Goal: Transaction & Acquisition: Purchase product/service

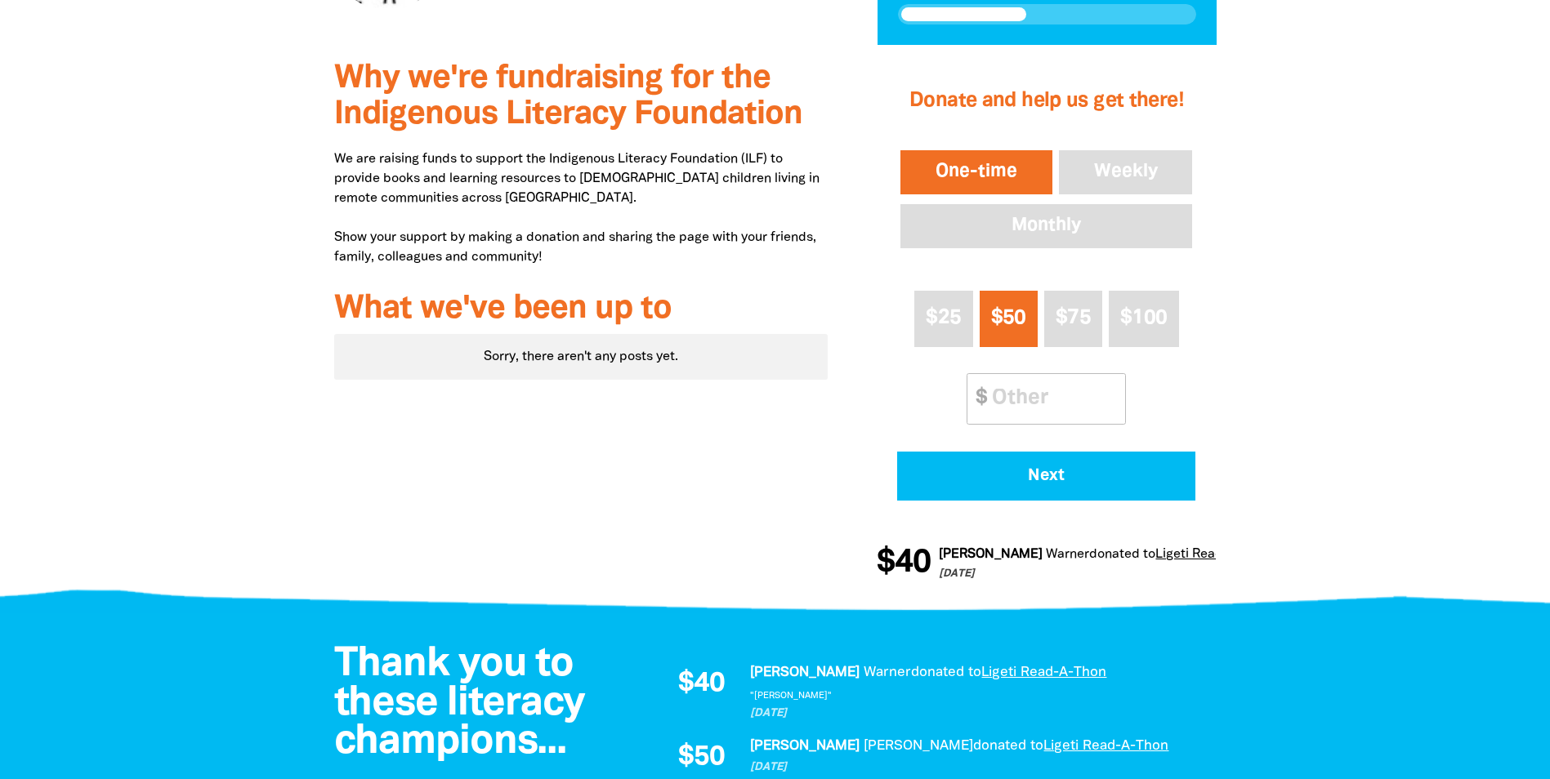
scroll to position [490, 0]
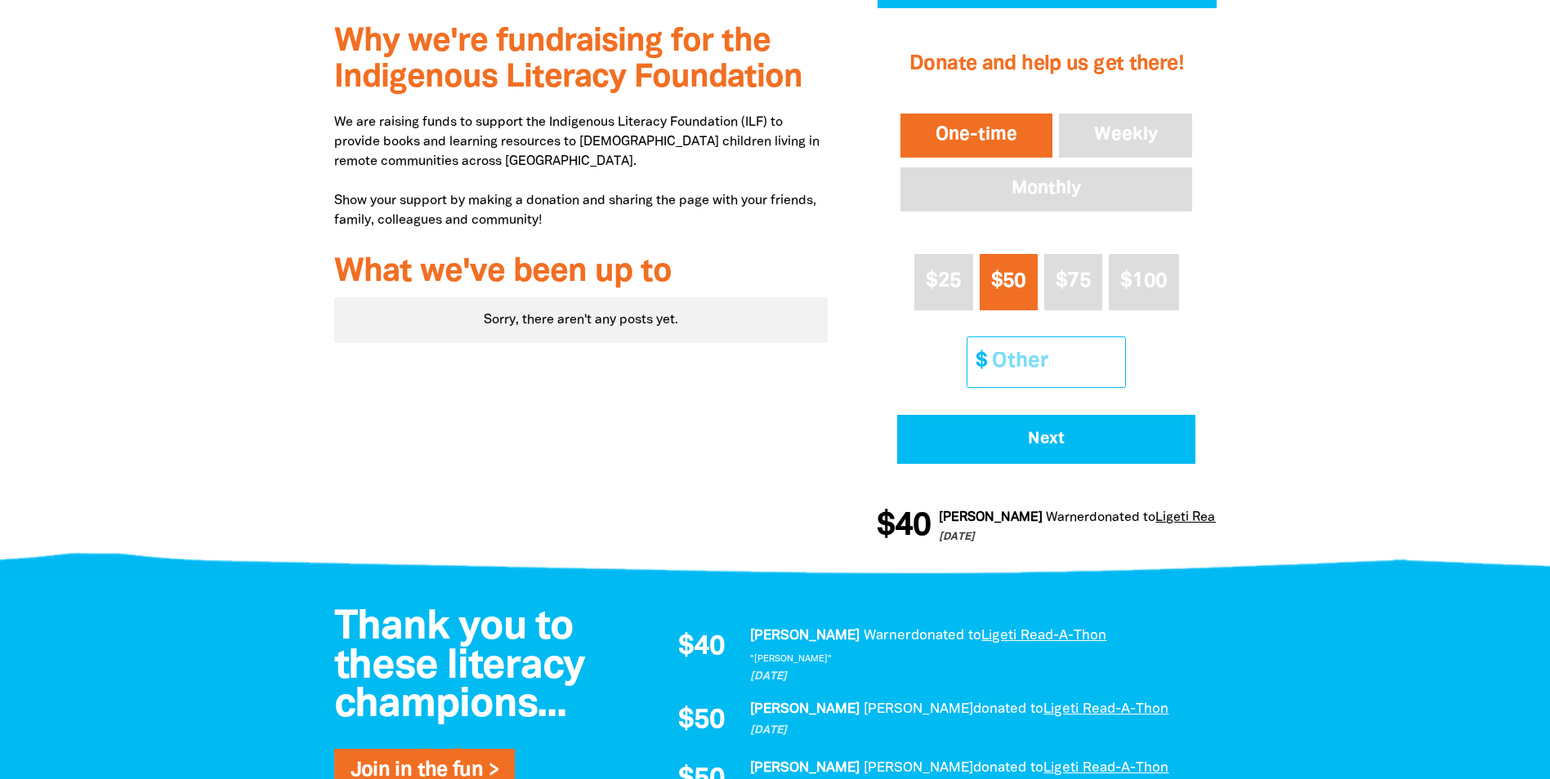
click at [998, 362] on input "Other Amount" at bounding box center [1052, 362] width 145 height 50
type input "40"
click at [1247, 356] on div "Why we're fundraising for the Indigenous Literacy Foundation We are raising fun…" at bounding box center [775, 288] width 980 height 560
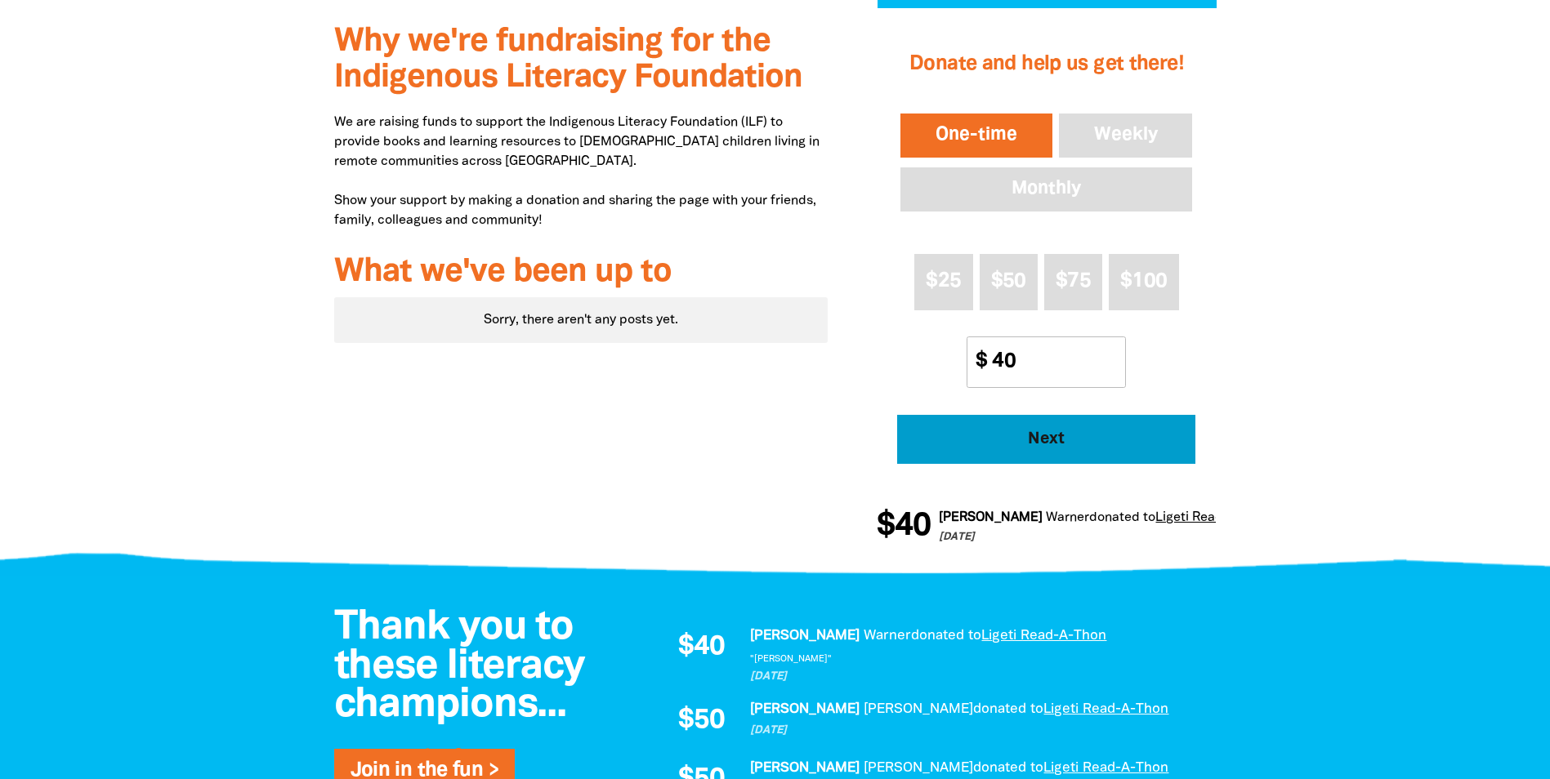
drag, startPoint x: 1107, startPoint y: 453, endPoint x: 1496, endPoint y: 365, distance: 398.6
click at [1496, 365] on section "Why we're fundraising for the Indigenous Literacy Foundation We are raising fun…" at bounding box center [775, 288] width 1550 height 560
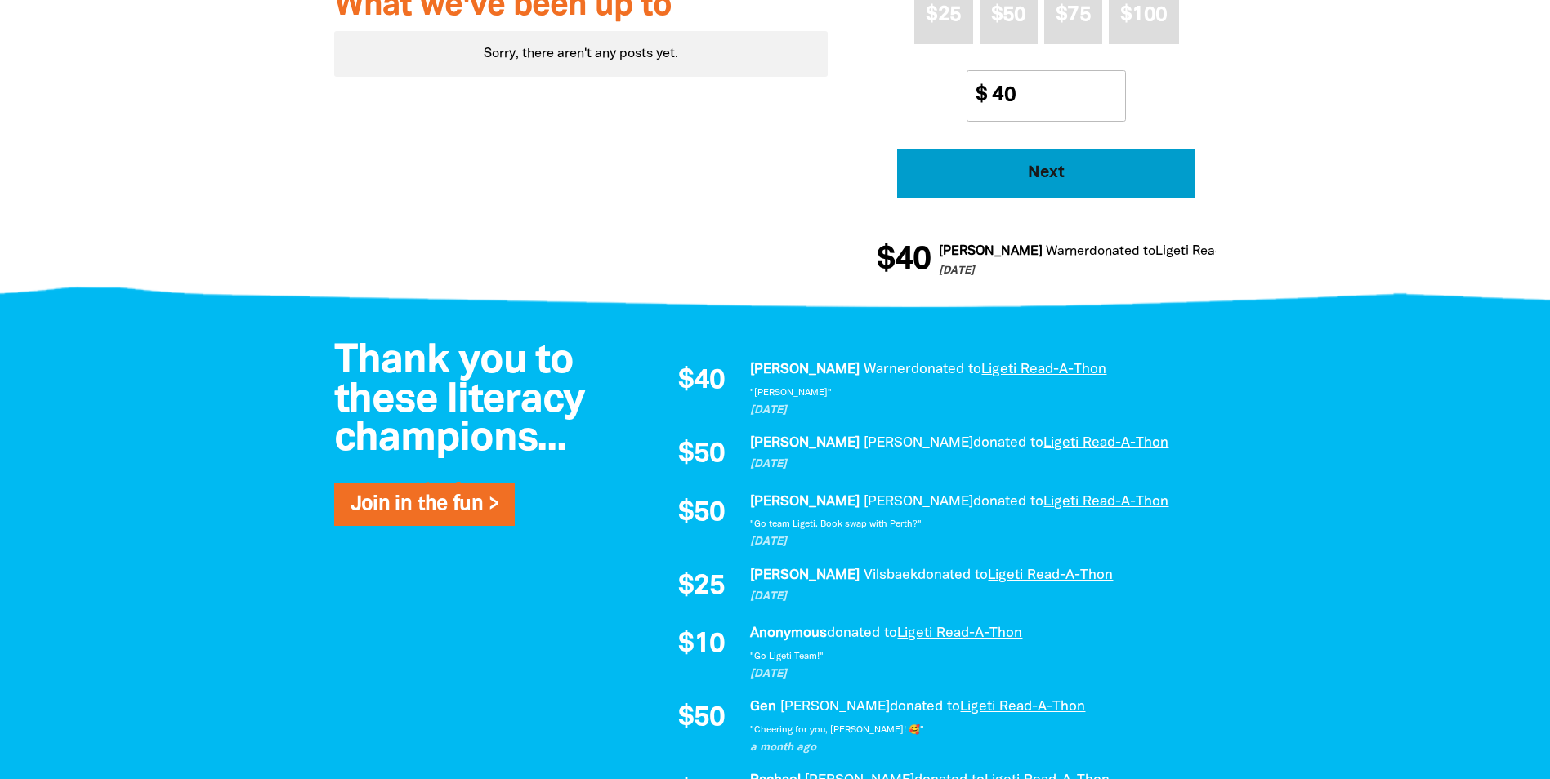
scroll to position [327, 0]
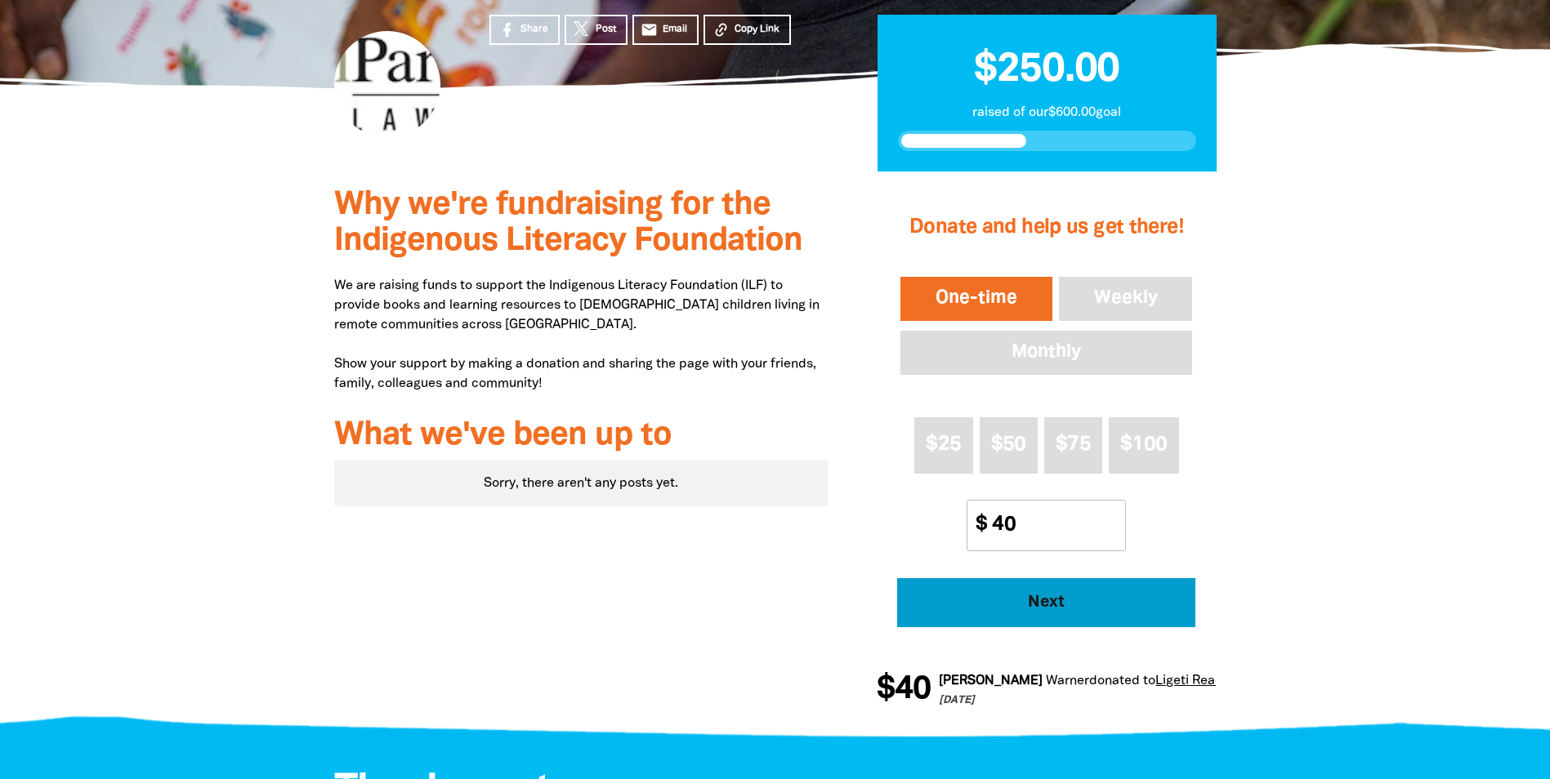
click at [1077, 617] on button "Next" at bounding box center [1046, 602] width 298 height 49
select select "AU"
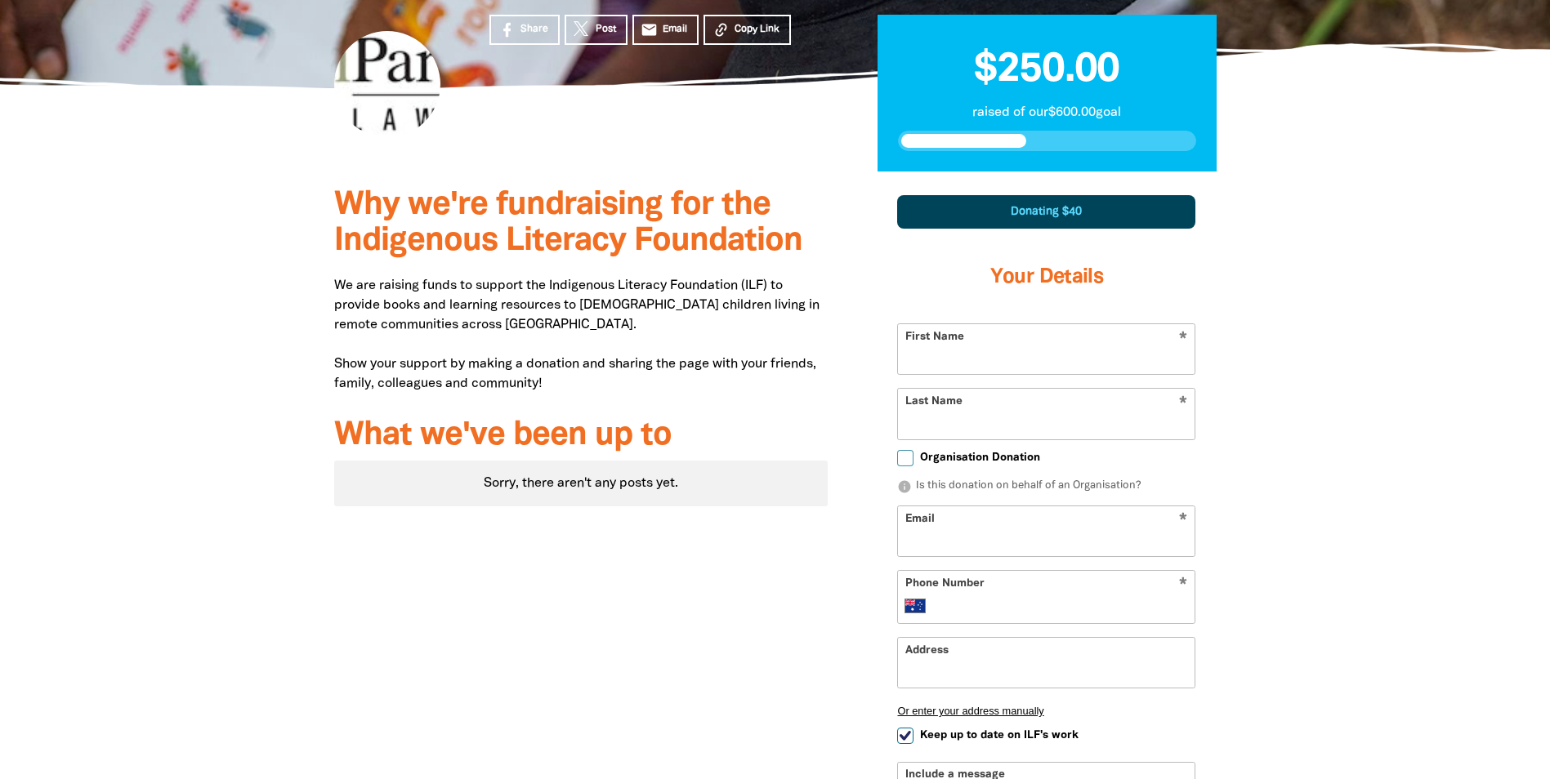
scroll to position [479, 0]
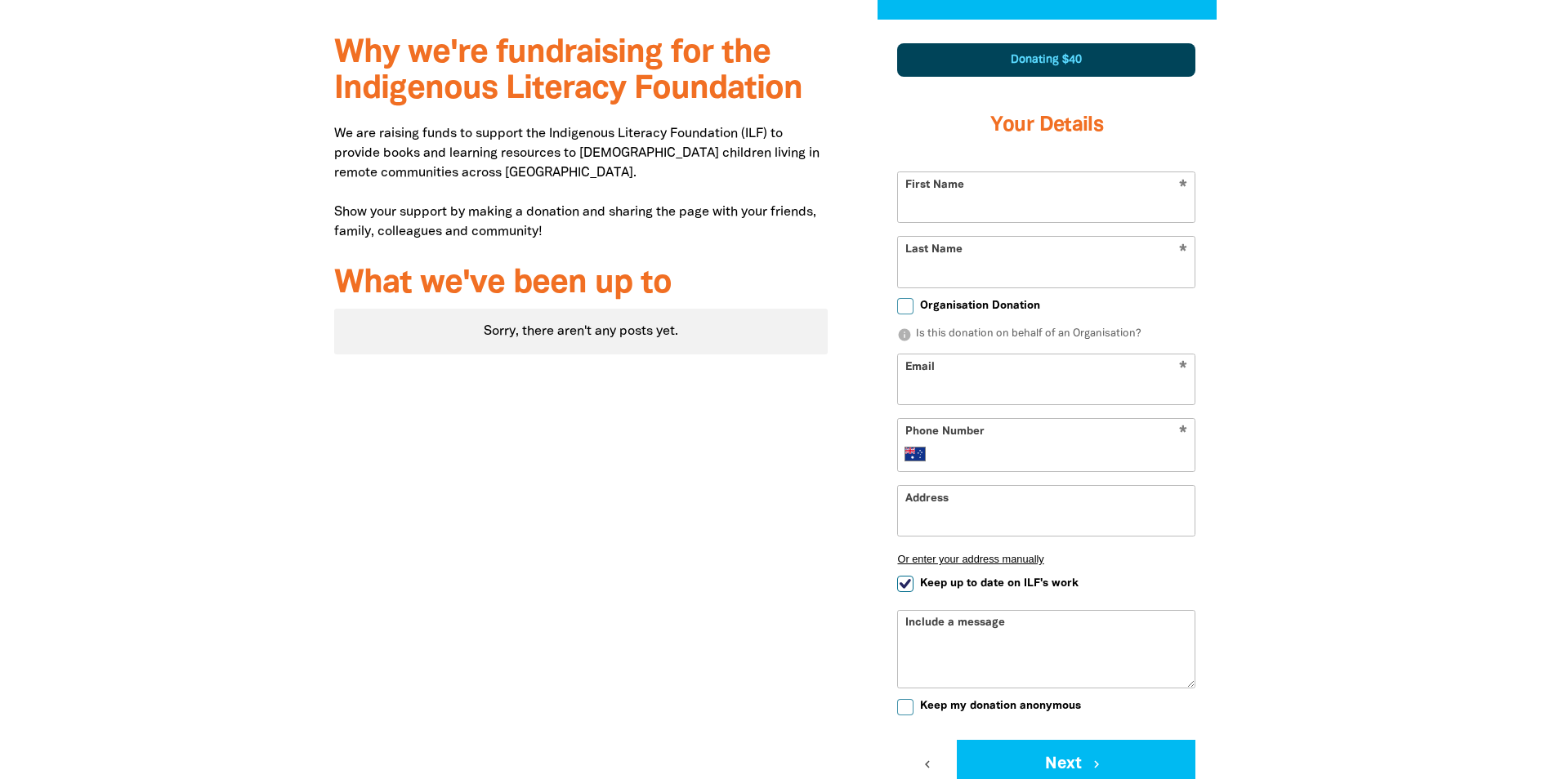
click at [989, 194] on input "First Name" at bounding box center [1046, 197] width 297 height 50
type input "[PERSON_NAME]"
type input "ahamilton@ligeti.com.au"
click at [944, 449] on input "Phone Number" at bounding box center [1063, 454] width 250 height 20
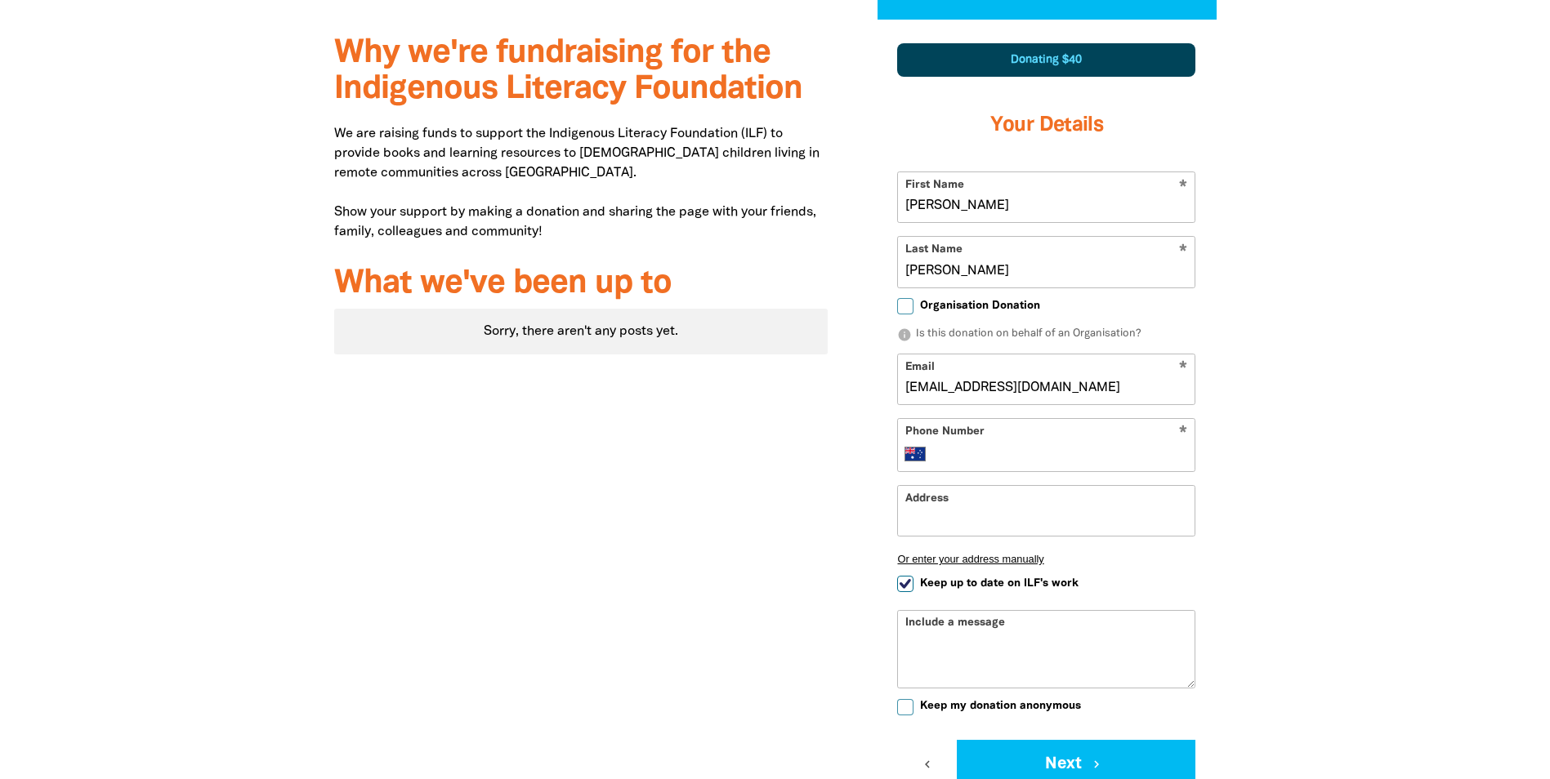
type input "+61 430 473 505"
click at [964, 522] on input "Address" at bounding box center [1046, 511] width 297 height 50
click at [979, 520] on input "Address" at bounding box center [1046, 511] width 297 height 50
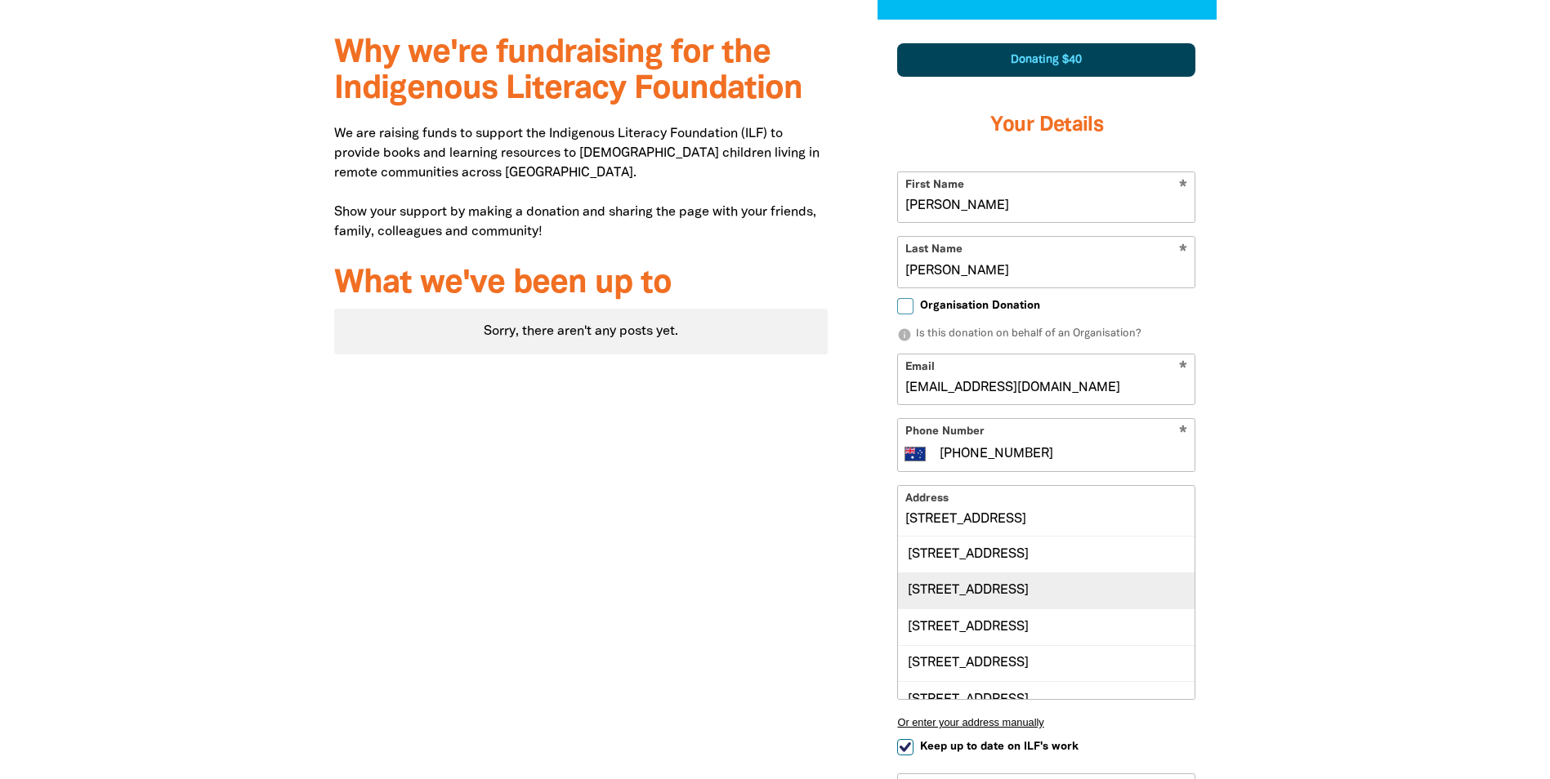
click at [1019, 591] on div "13 Lowan Street, SPRING FARM NSW 2570" at bounding box center [1046, 591] width 297 height 36
type input "13 Lowan Street, SPRING FARM NSW 2570"
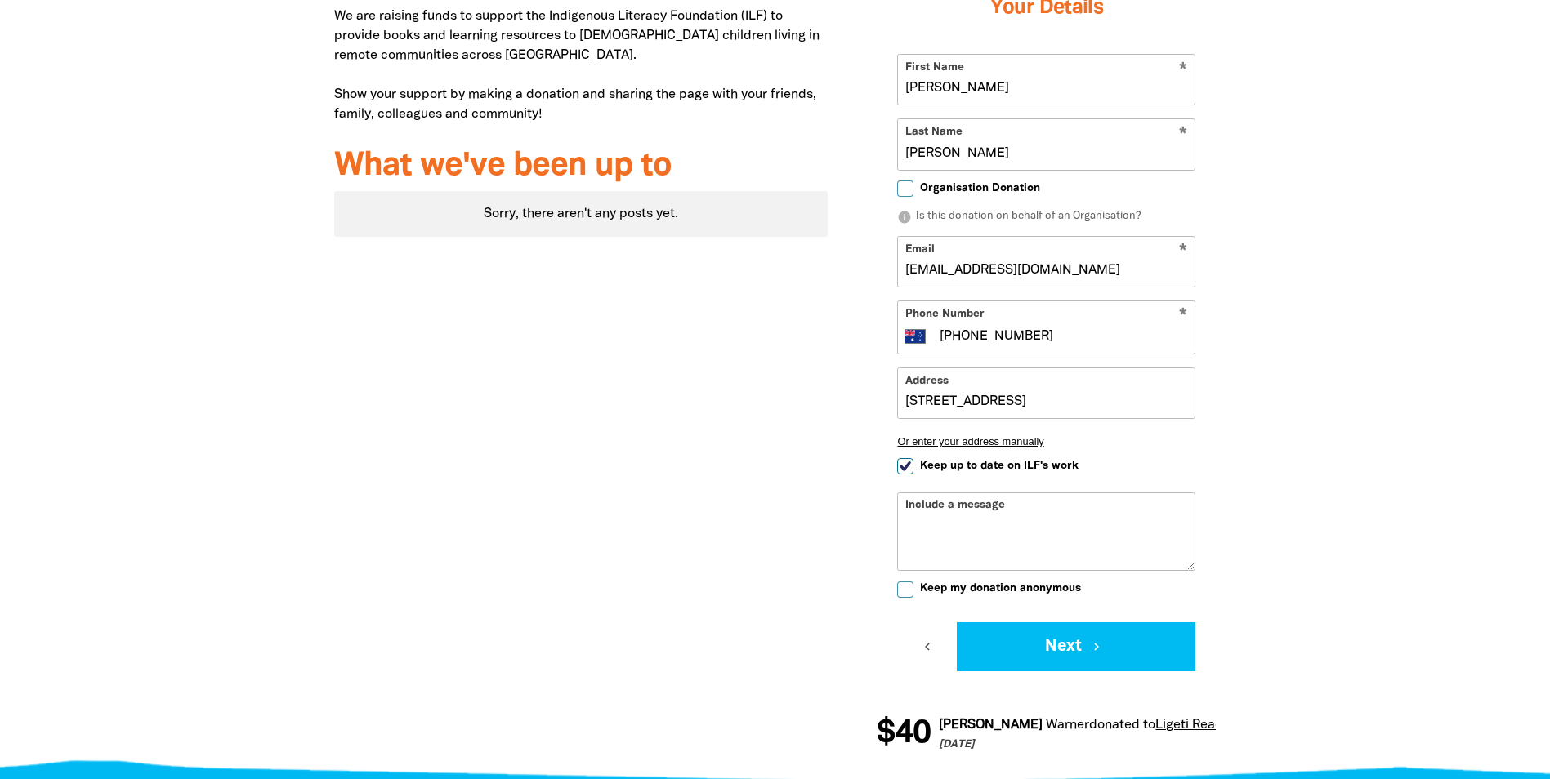
scroll to position [806, 0]
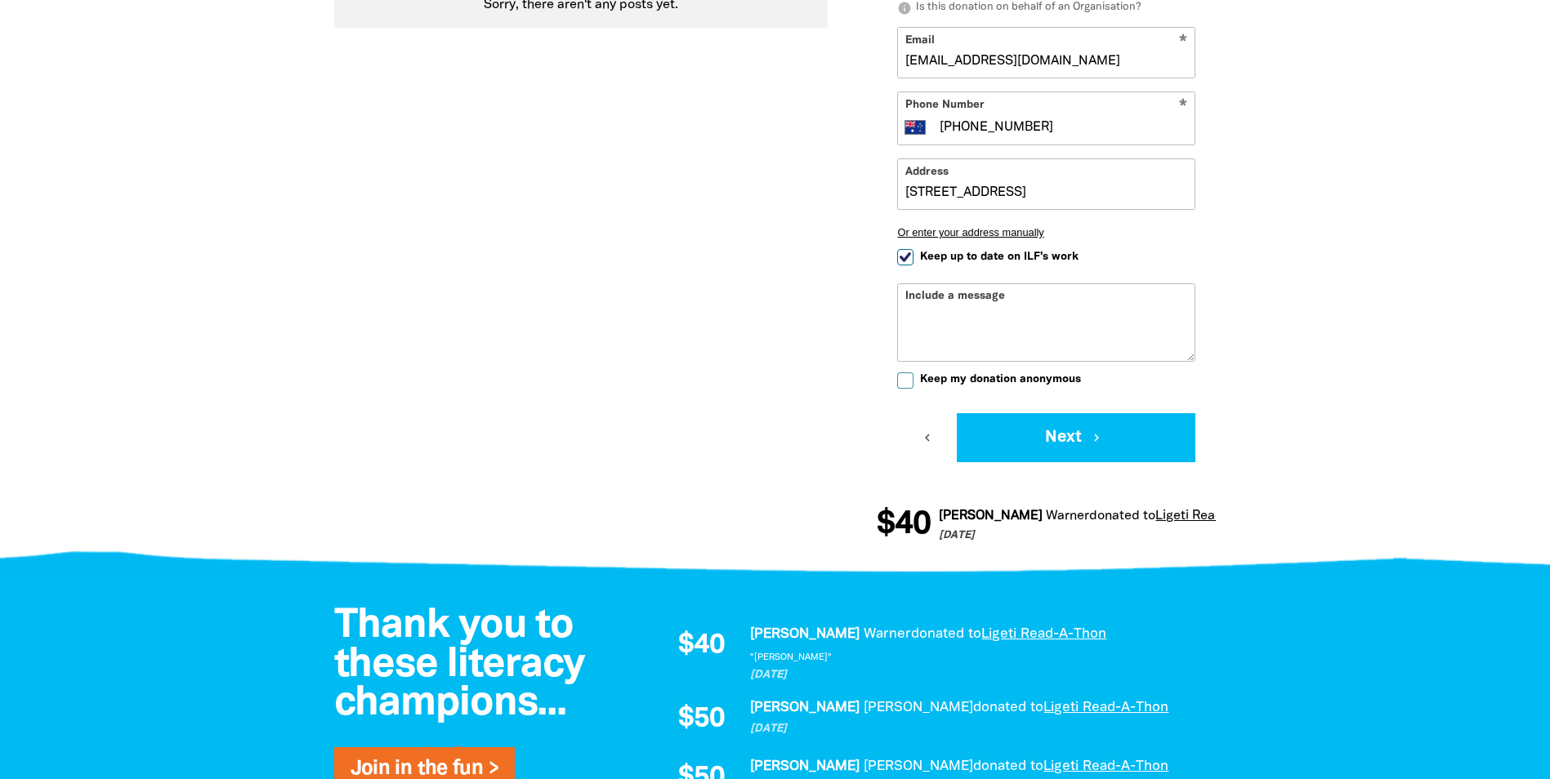
click at [1038, 292] on div "Include a message" at bounding box center [1046, 322] width 298 height 78
click at [1029, 301] on div "Include a message" at bounding box center [1046, 322] width 298 height 78
click at [967, 301] on div "Include a message" at bounding box center [1046, 322] width 298 height 78
click at [949, 294] on div "Include a message" at bounding box center [1046, 322] width 298 height 78
click at [922, 291] on div "Include a message" at bounding box center [1046, 322] width 298 height 78
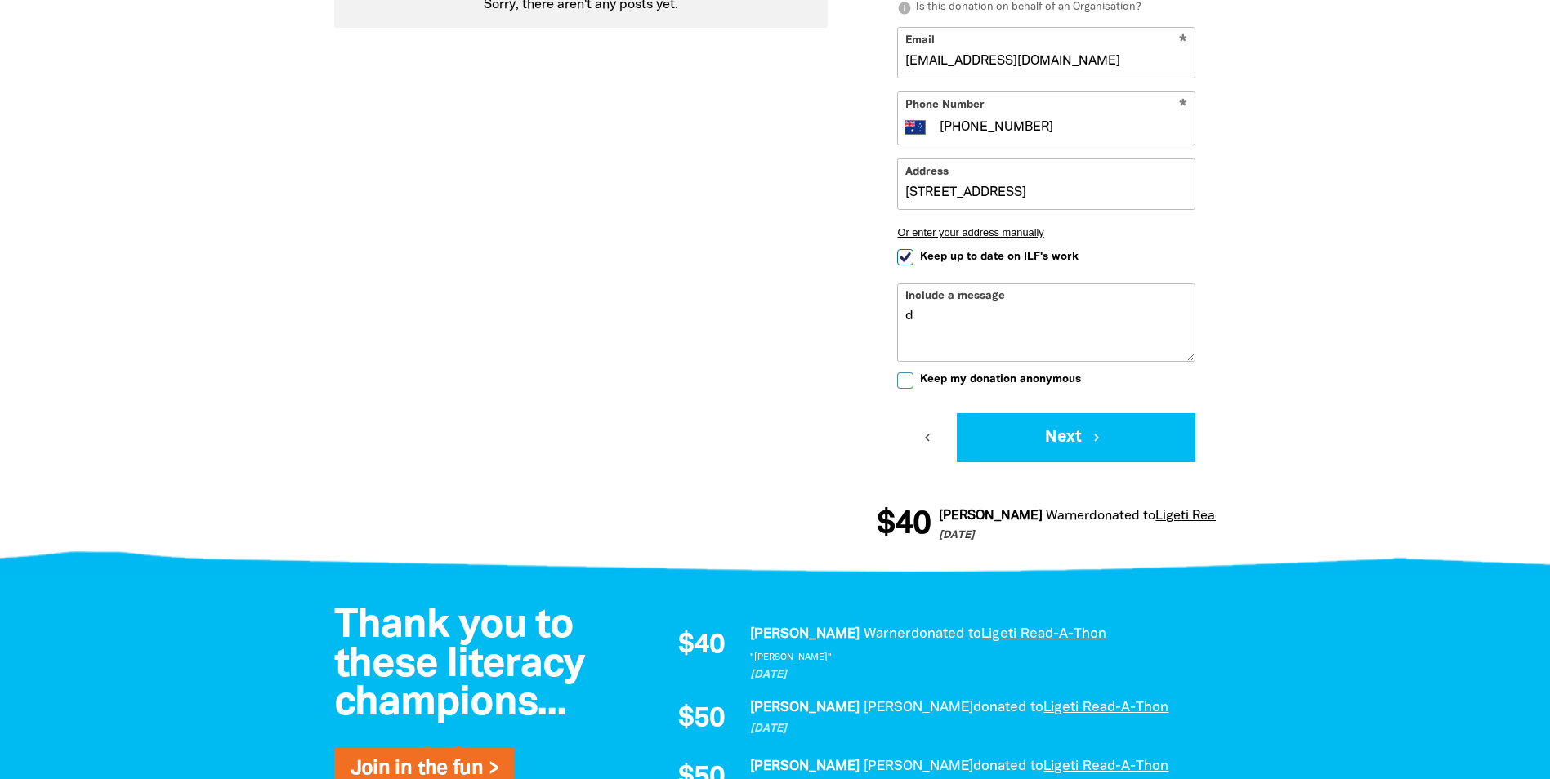
click at [917, 310] on textarea "d" at bounding box center [1046, 335] width 297 height 52
type textarea "d"
type textarea "S"
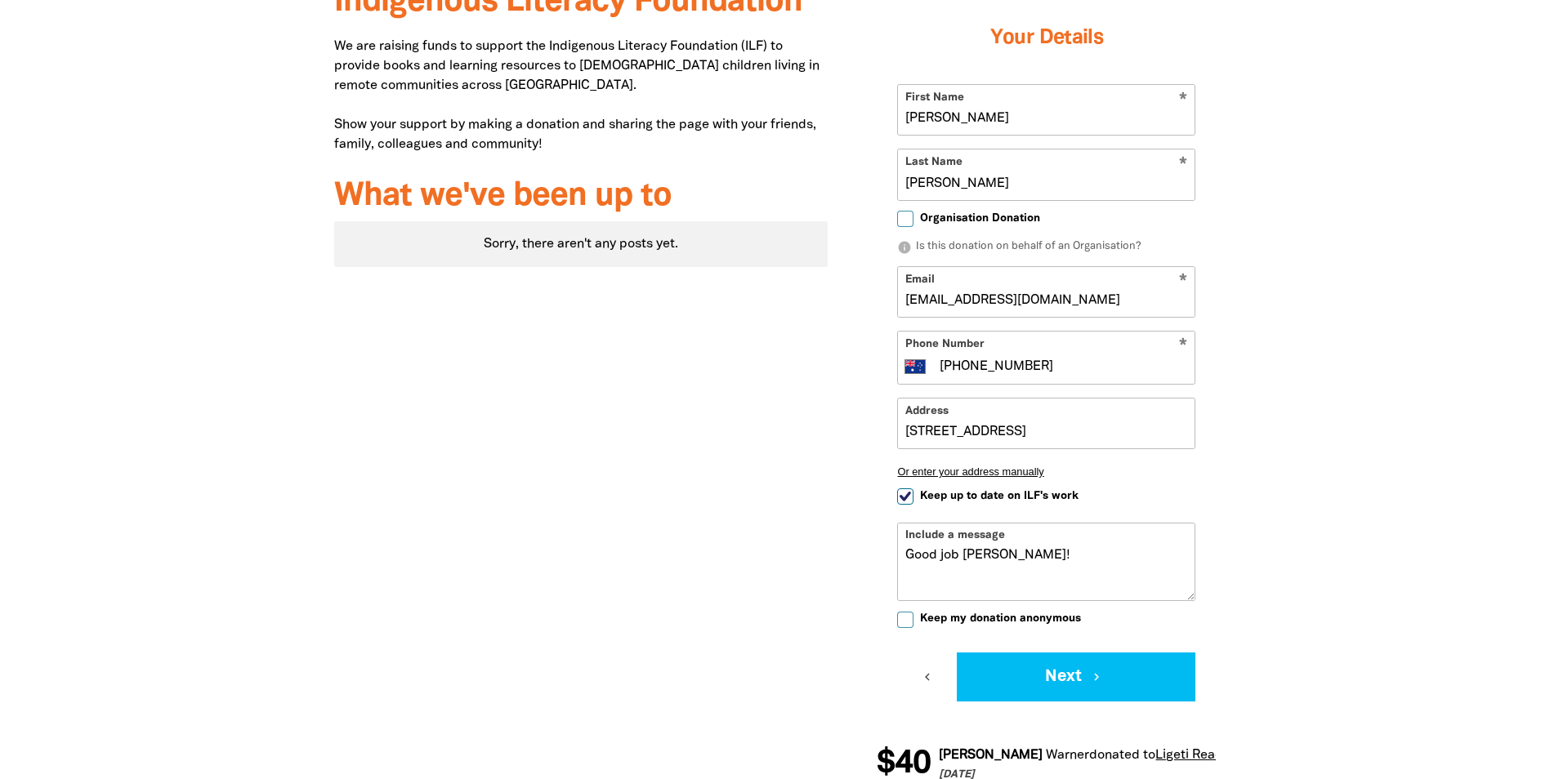
scroll to position [560, 0]
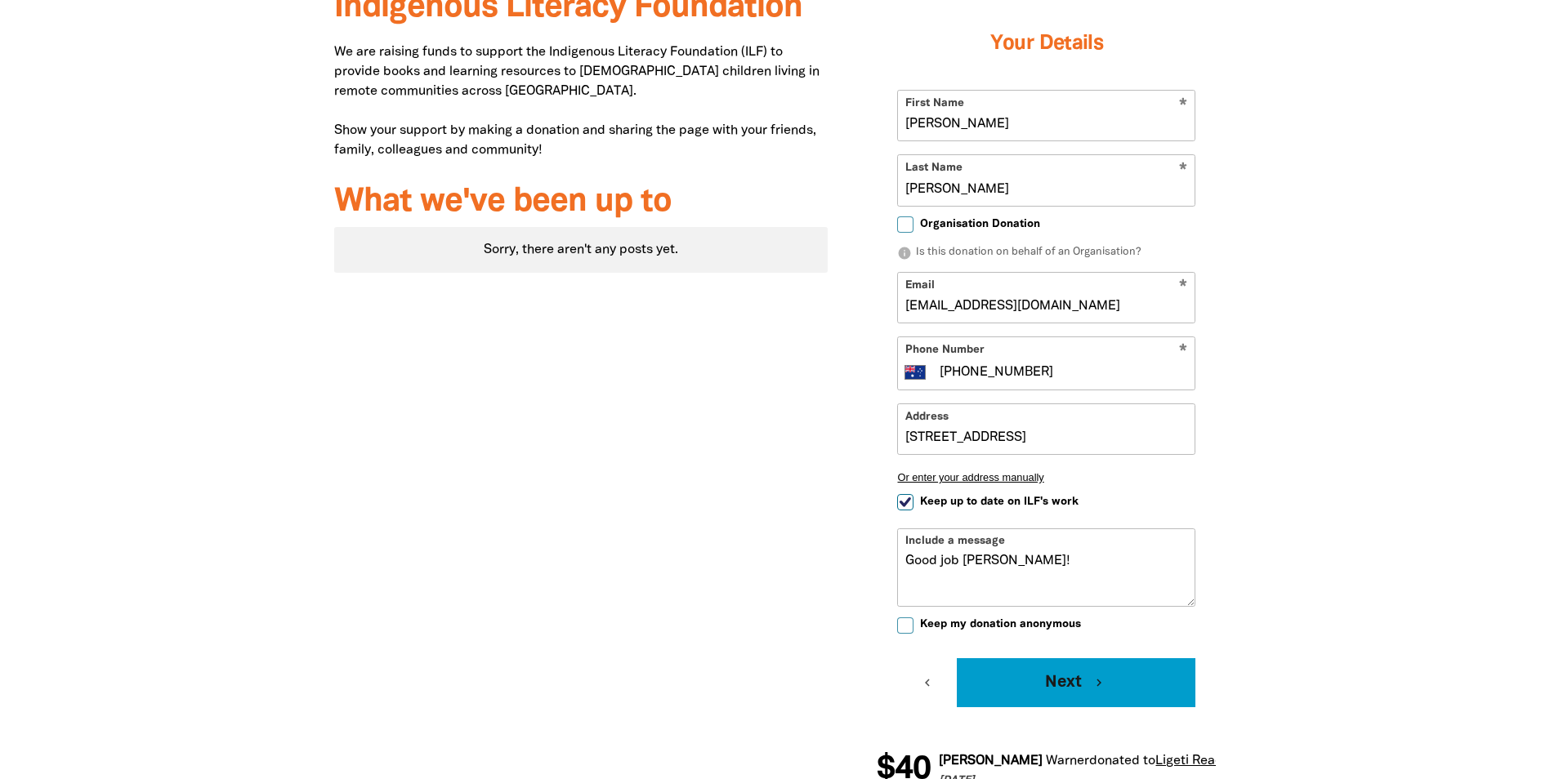
type textarea "Good job Robert Honey!"
click at [1112, 703] on button "Next chevron_right" at bounding box center [1076, 682] width 239 height 49
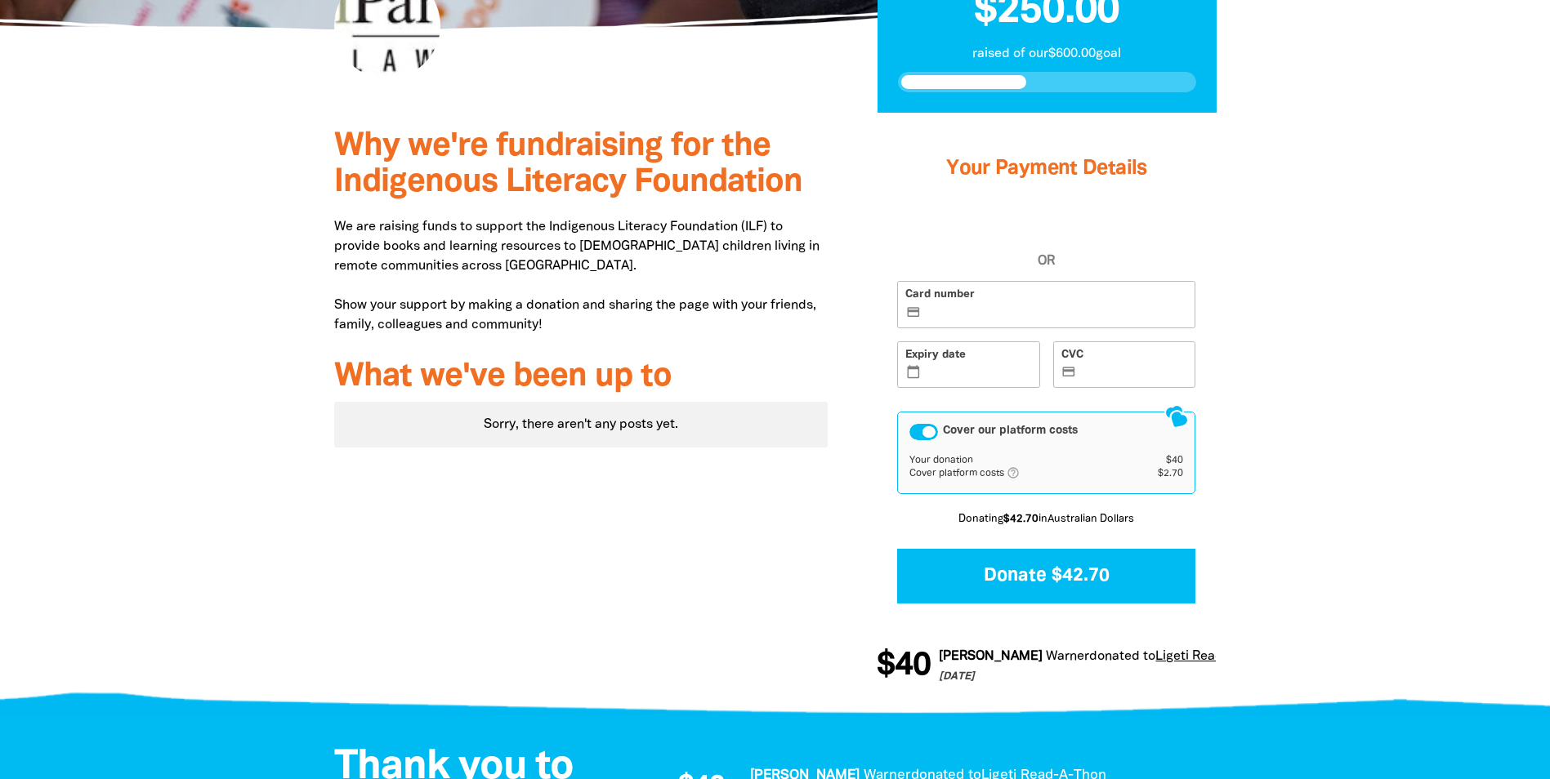
scroll to position [366, 0]
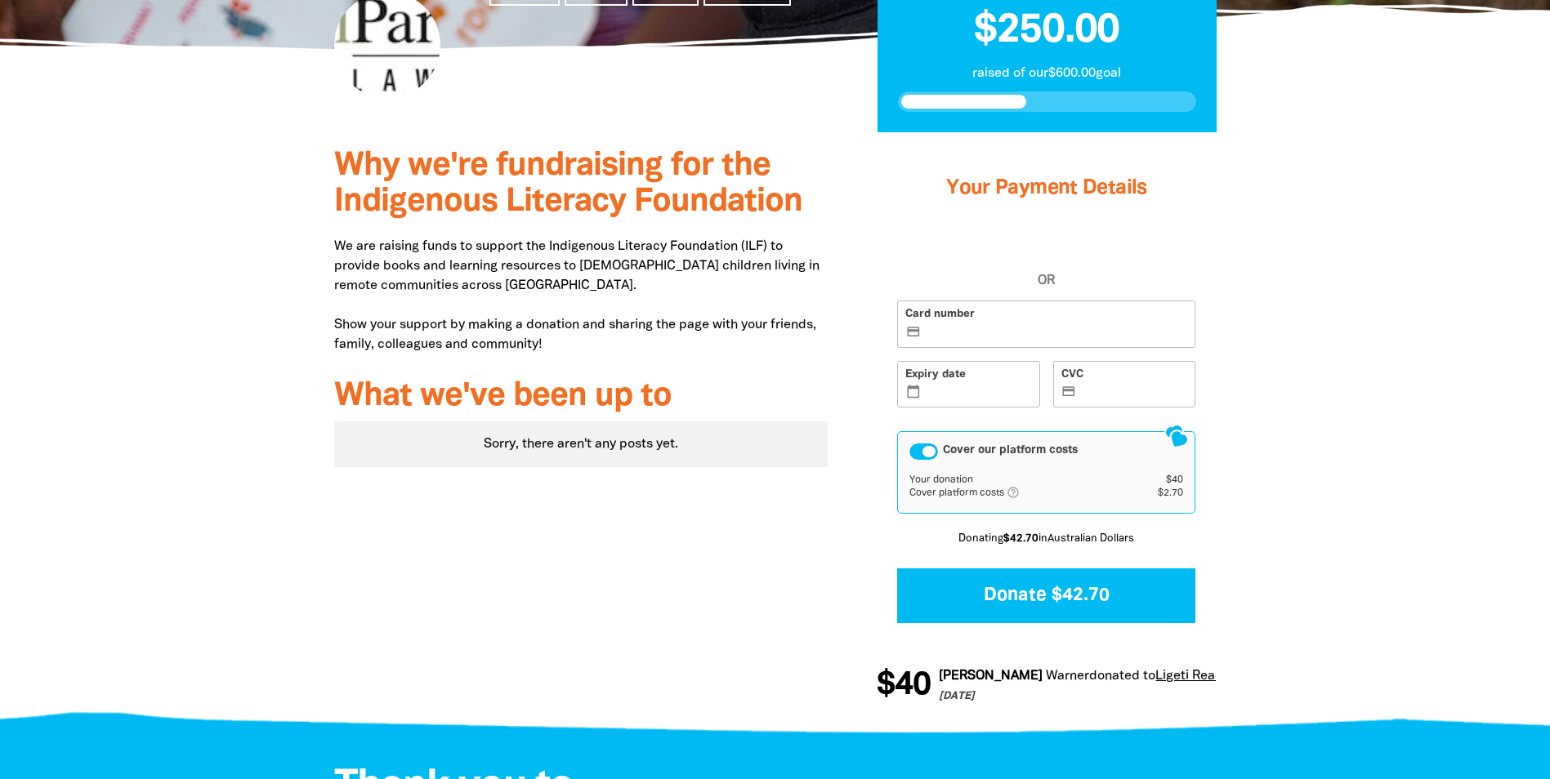
click at [922, 458] on div "Cover our platform costs" at bounding box center [923, 452] width 29 height 16
click at [962, 380] on label "Expiry date calendar_today" at bounding box center [968, 384] width 143 height 47
click at [962, 386] on input "Expiry date calendar_today" at bounding box center [978, 386] width 108 height 1
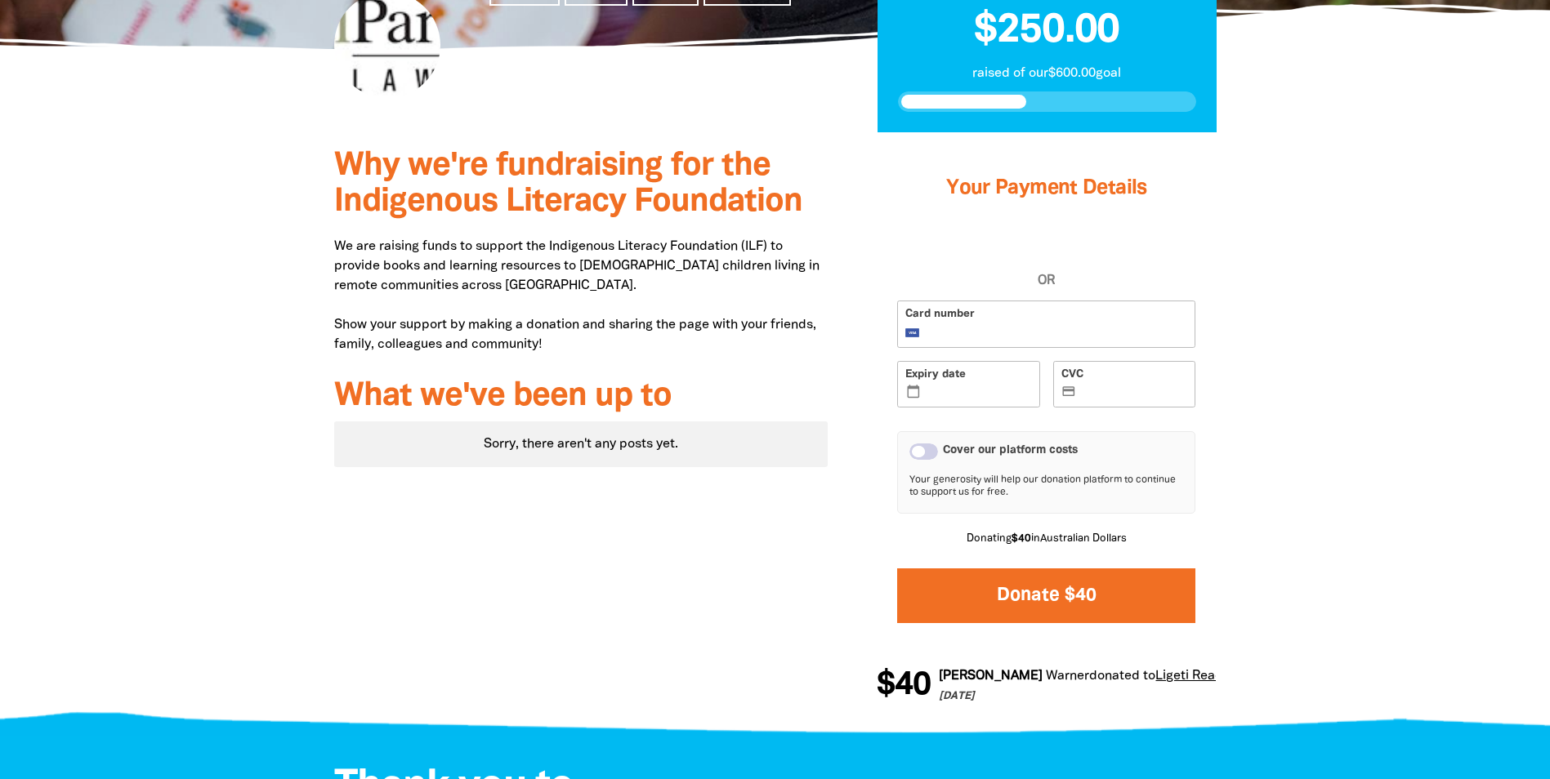
click at [1041, 596] on button "Donate $40" at bounding box center [1046, 596] width 298 height 55
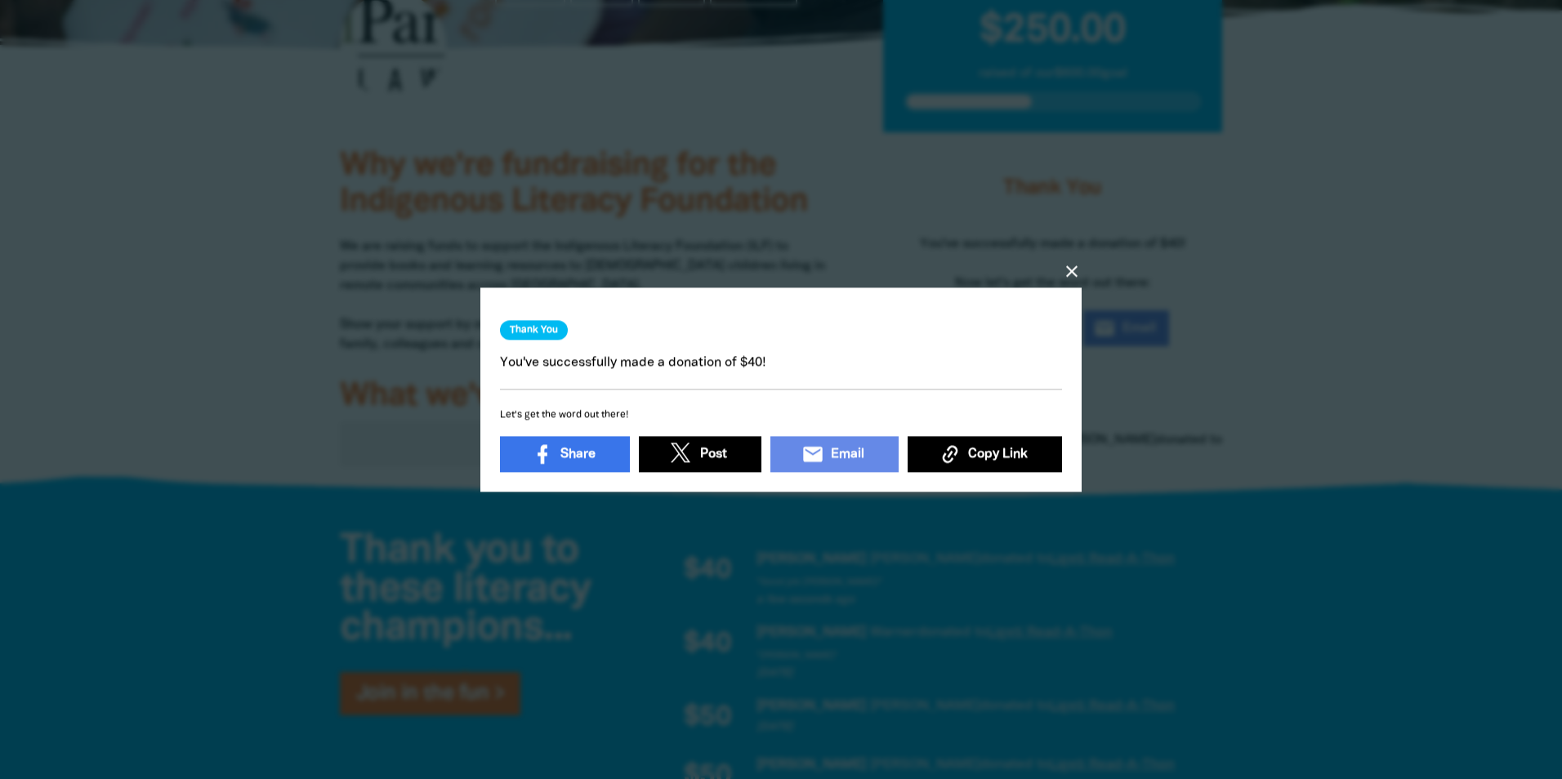
click at [1069, 267] on icon "close" at bounding box center [1072, 271] width 20 height 20
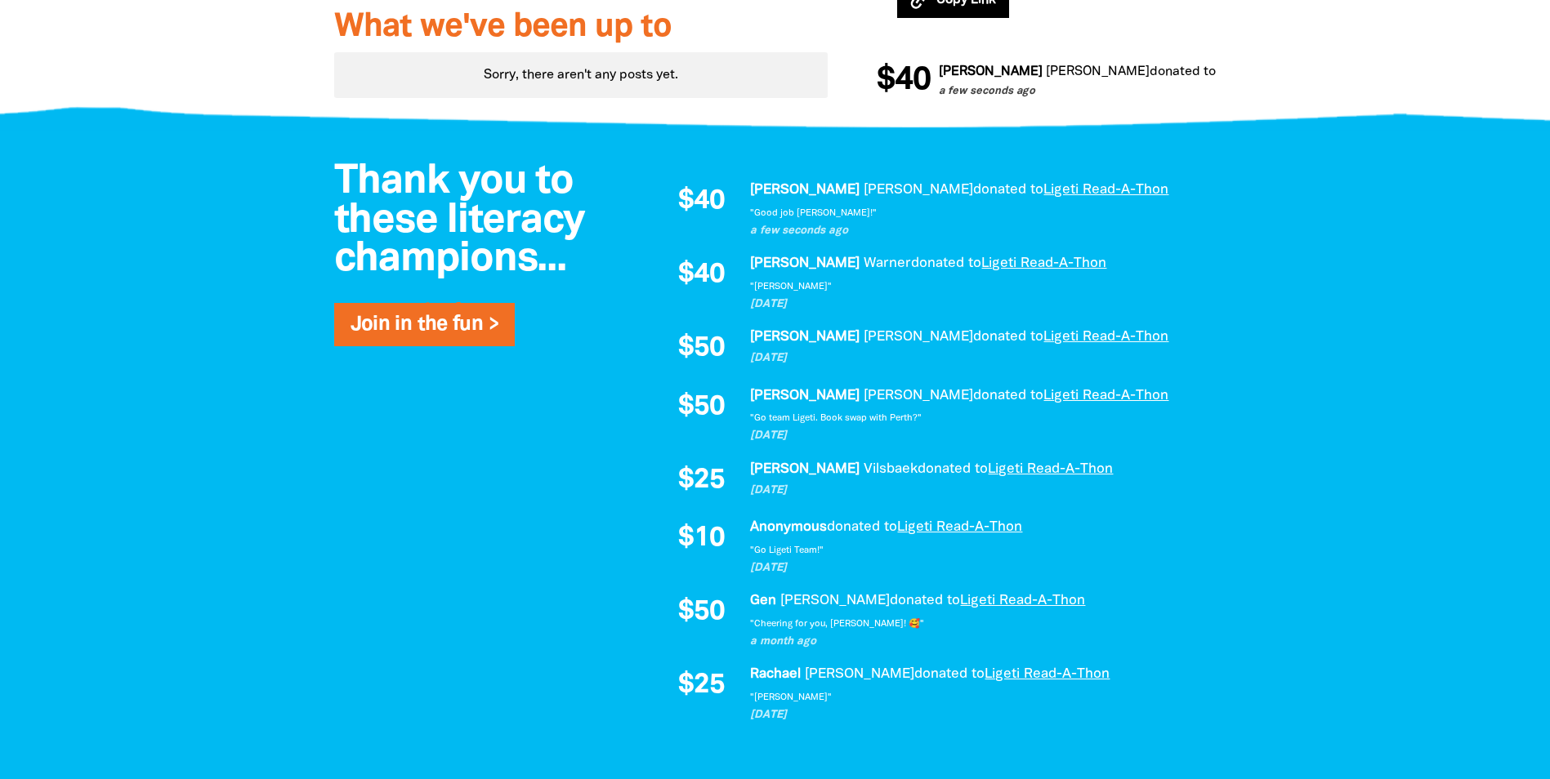
scroll to position [0, 0]
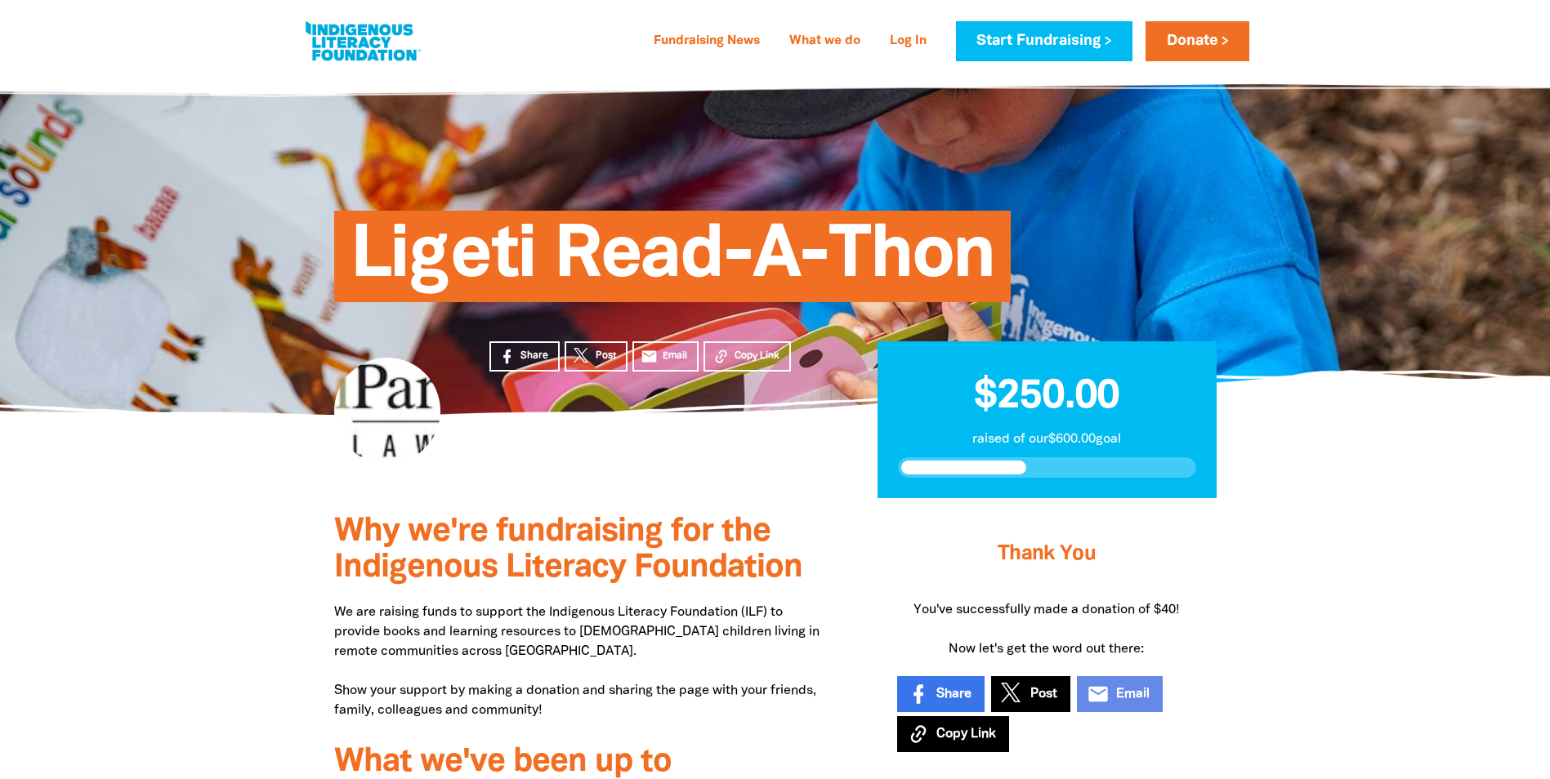
click at [1101, 569] on h3 "Thank You" at bounding box center [1046, 554] width 298 height 65
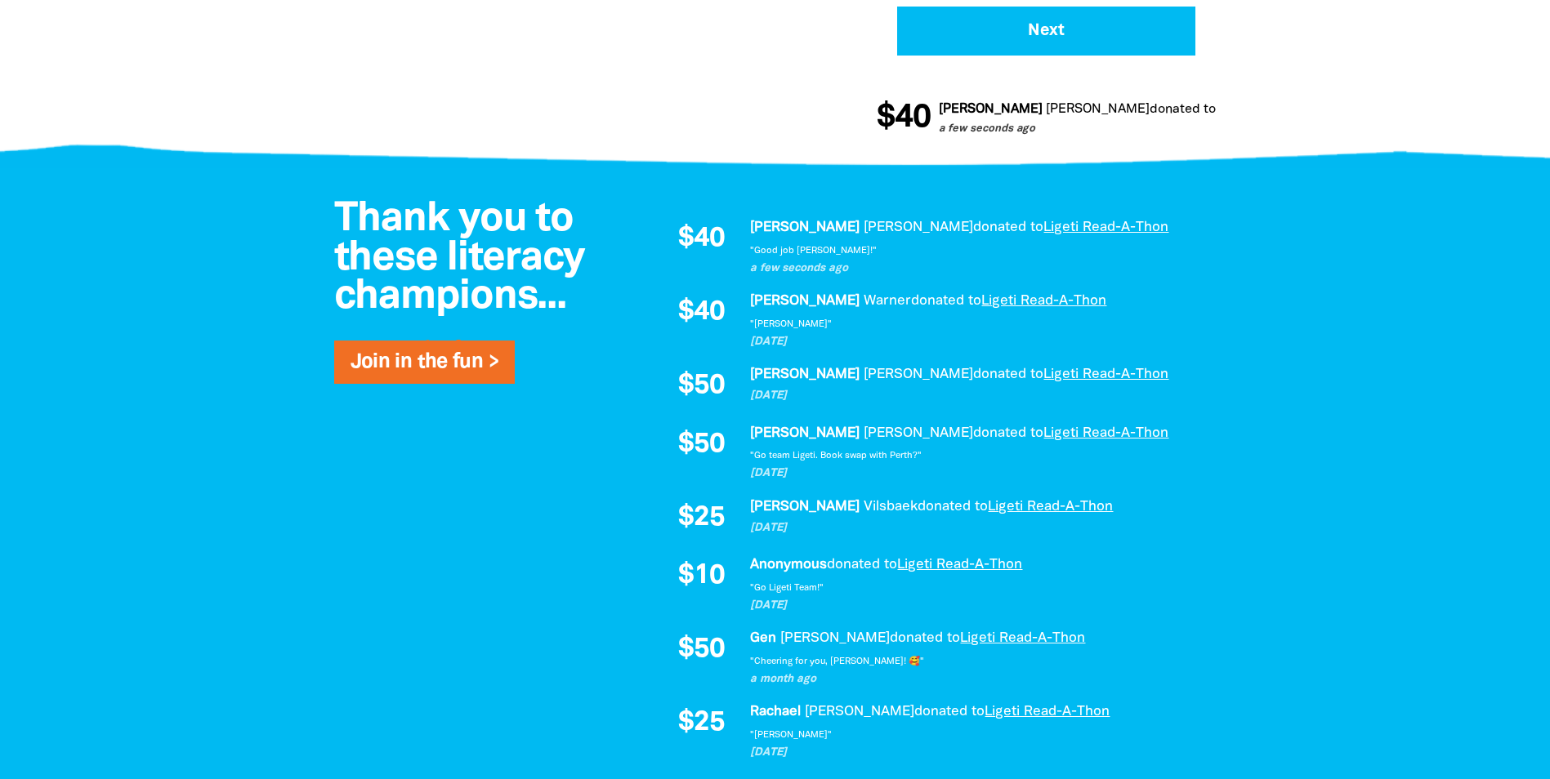
scroll to position [163, 0]
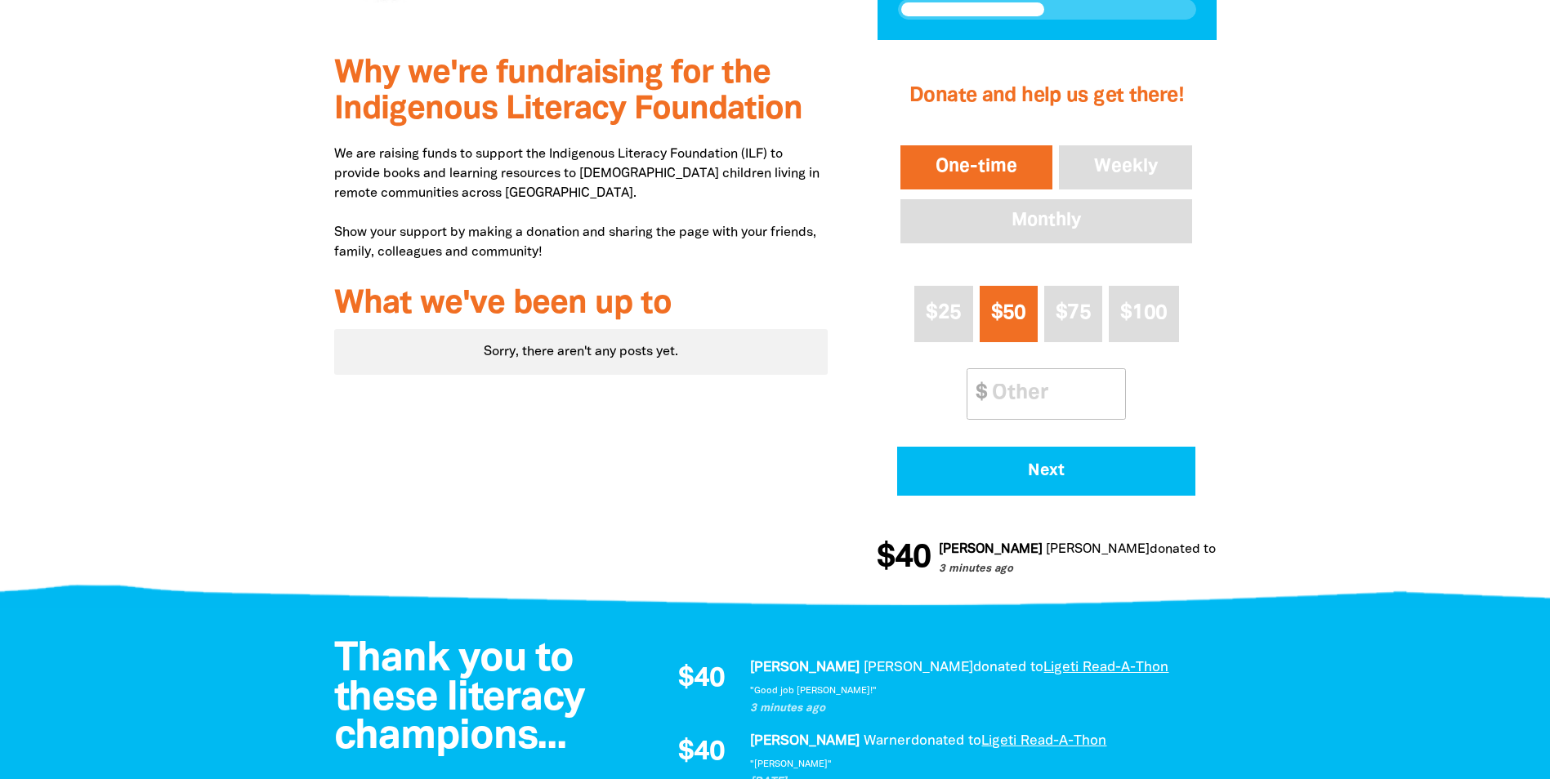
scroll to position [130, 0]
